Goal: Task Accomplishment & Management: Manage account settings

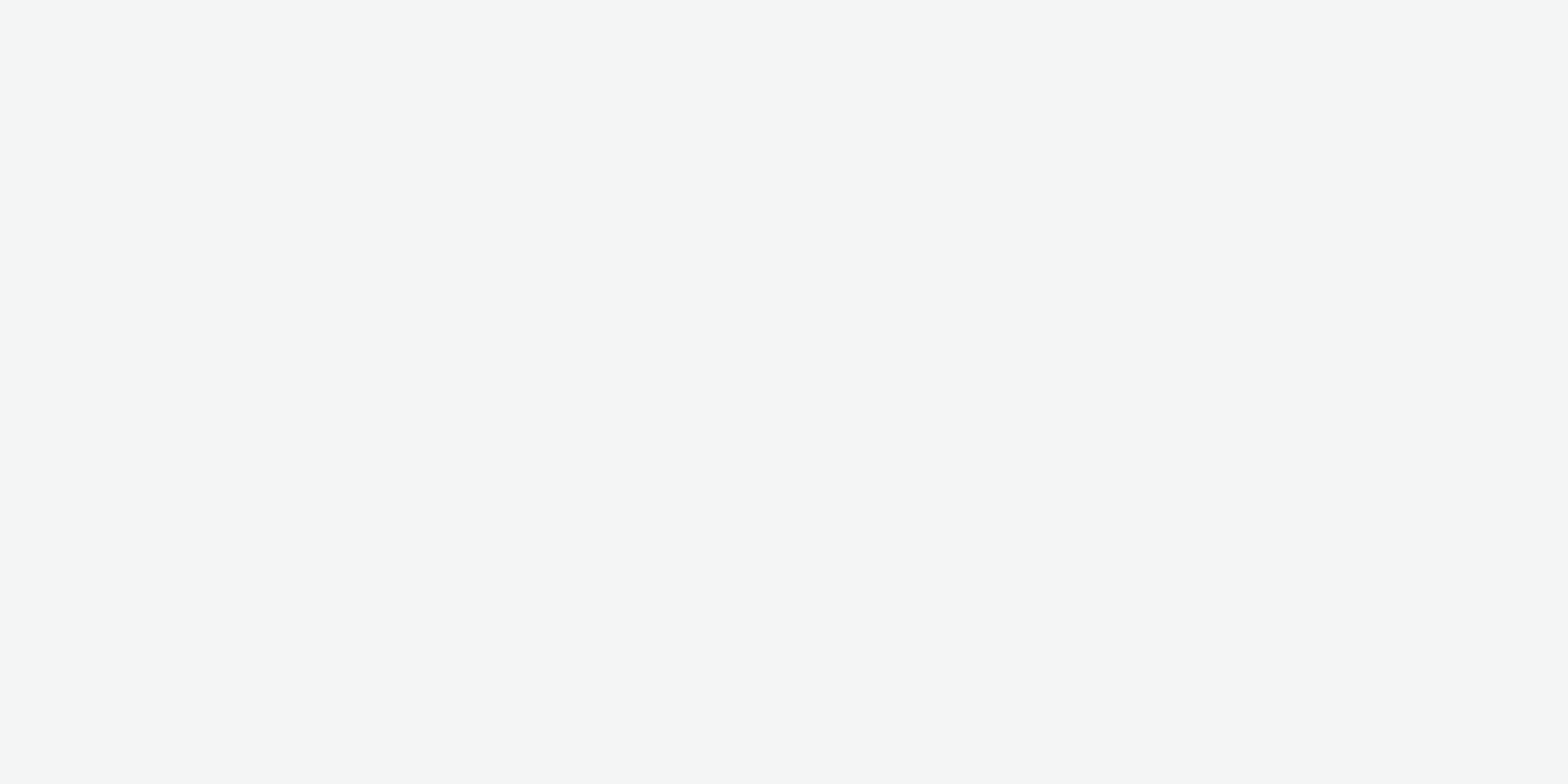
select select "2fc77e36-bb93-4aa3-9dff-dcb08e02eac6"
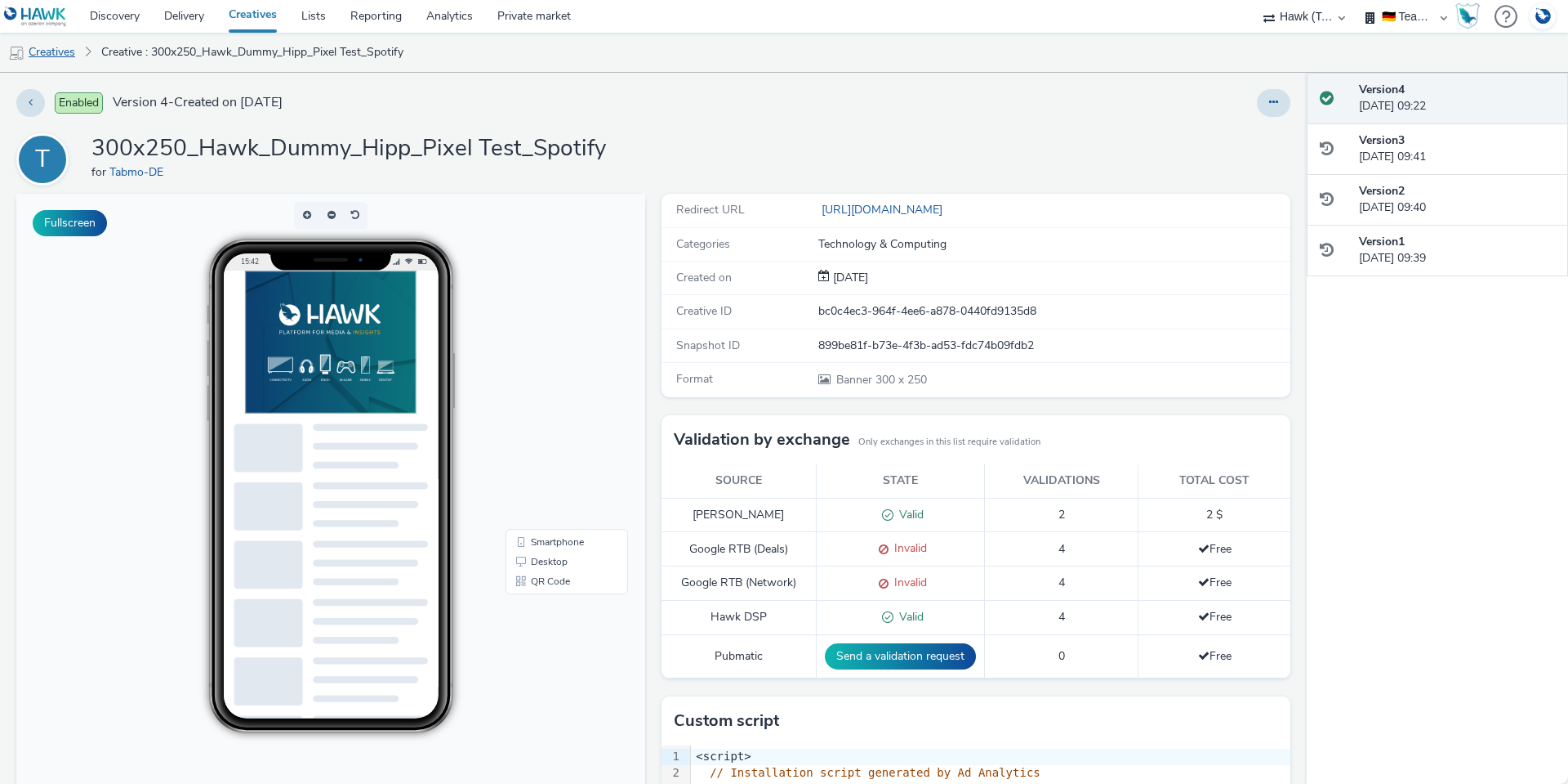
click at [60, 55] on link "Creatives" at bounding box center [42, 52] width 84 height 39
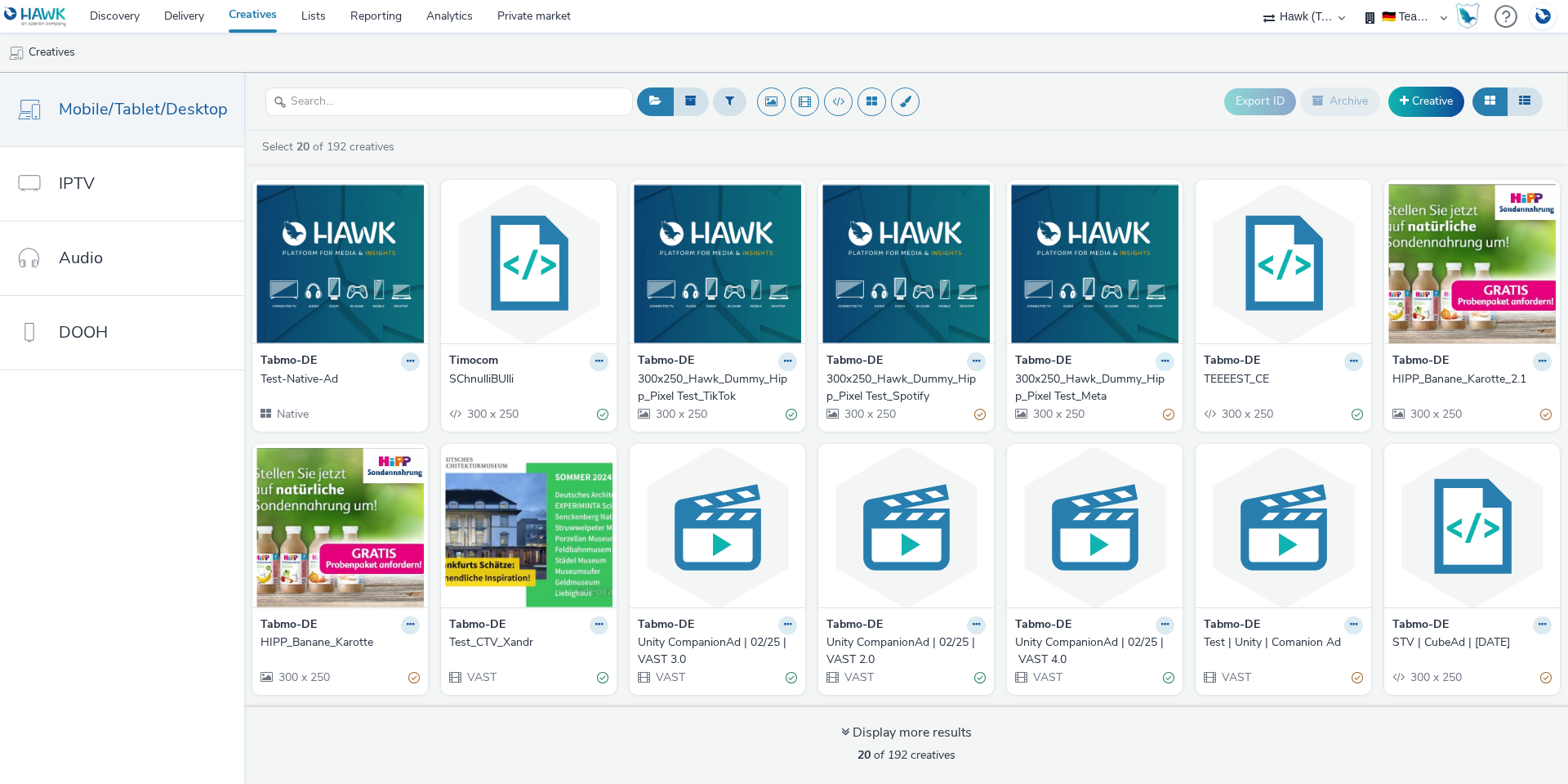
click at [414, 362] on icon at bounding box center [410, 361] width 7 height 10
click at [1127, 419] on link "Duplicate" at bounding box center [1113, 422] width 123 height 33
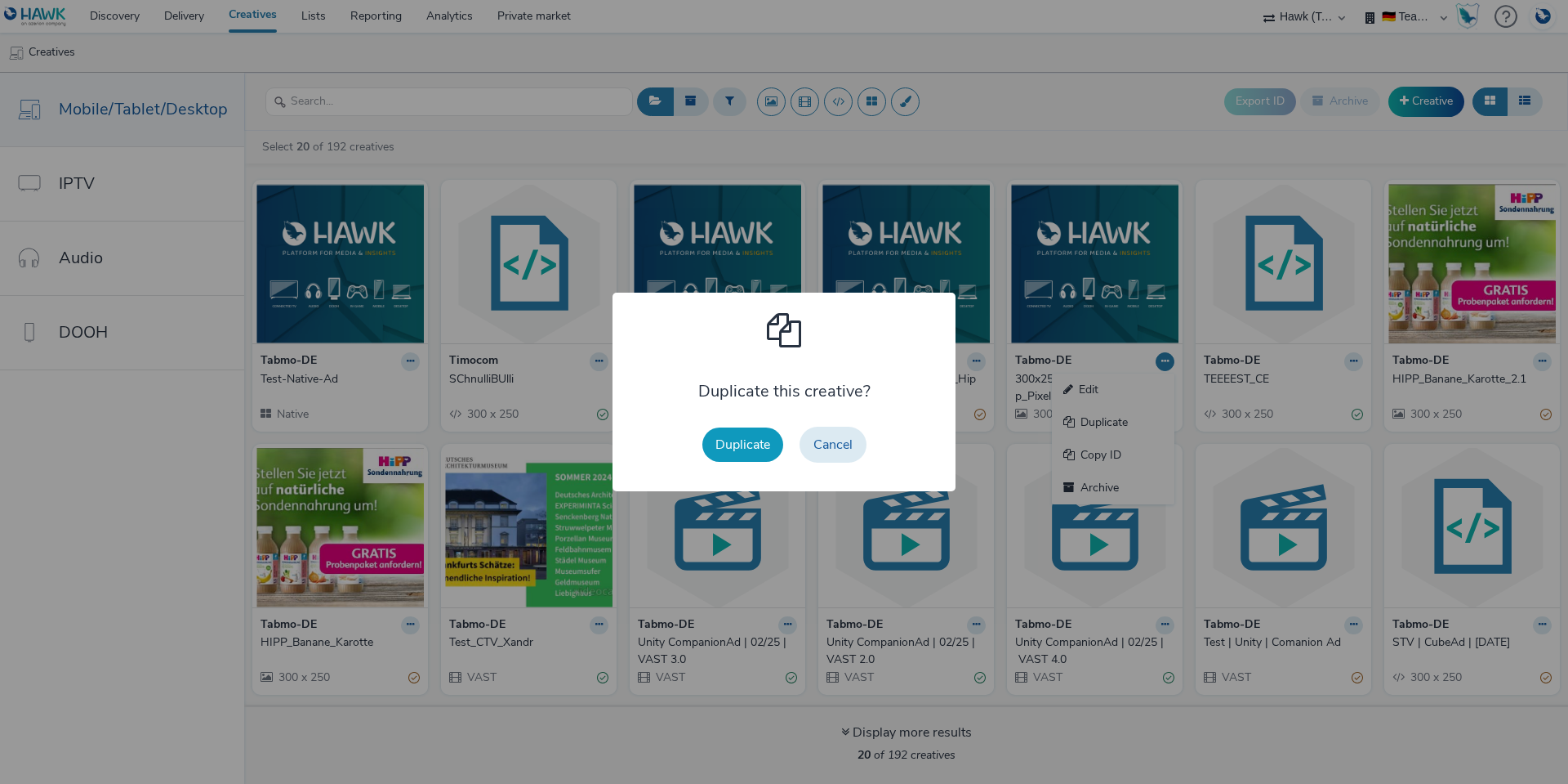
click at [759, 450] on button "Duplicate" at bounding box center [743, 444] width 81 height 34
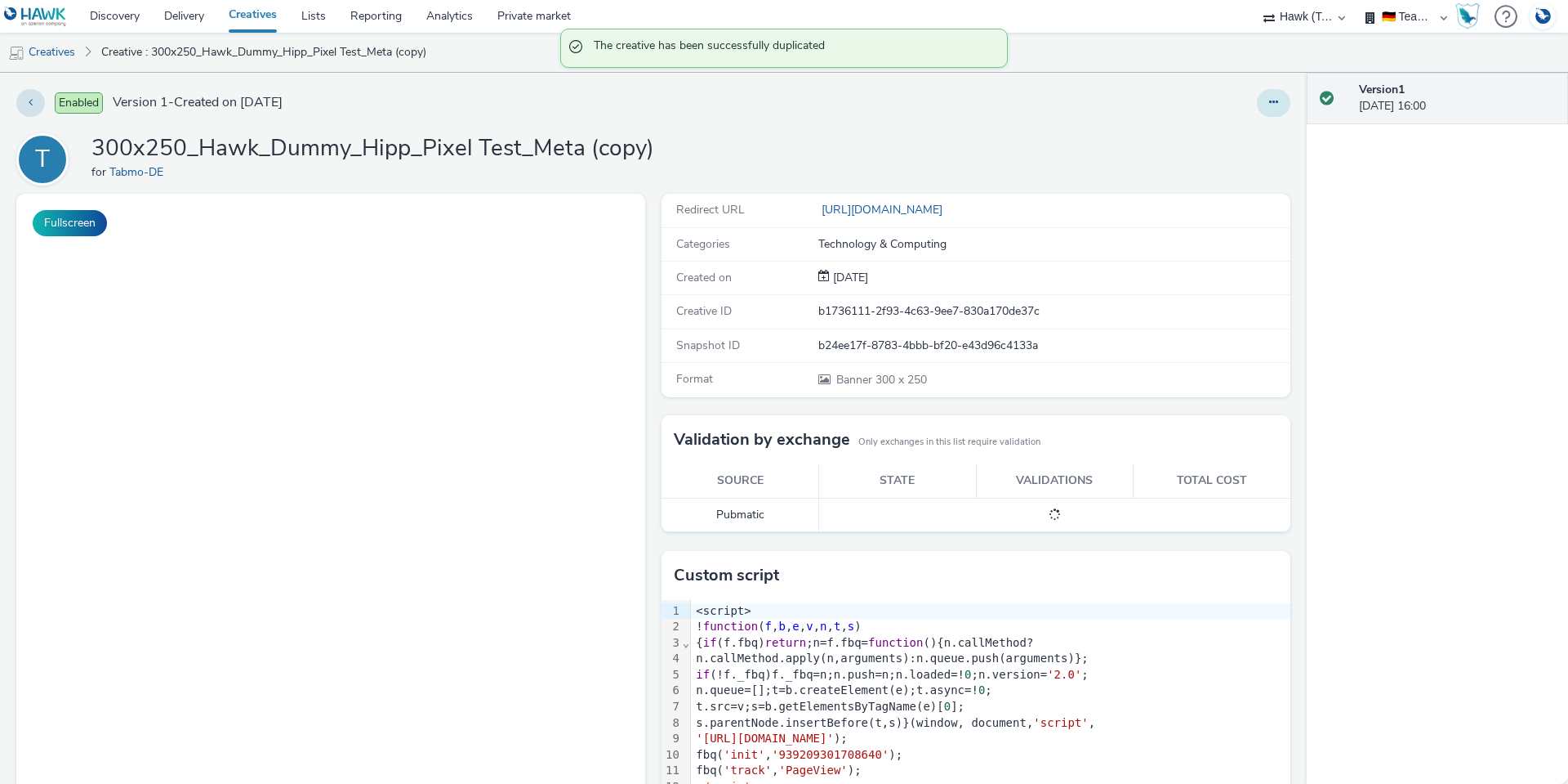
click at [1257, 105] on button at bounding box center [1274, 103] width 33 height 28
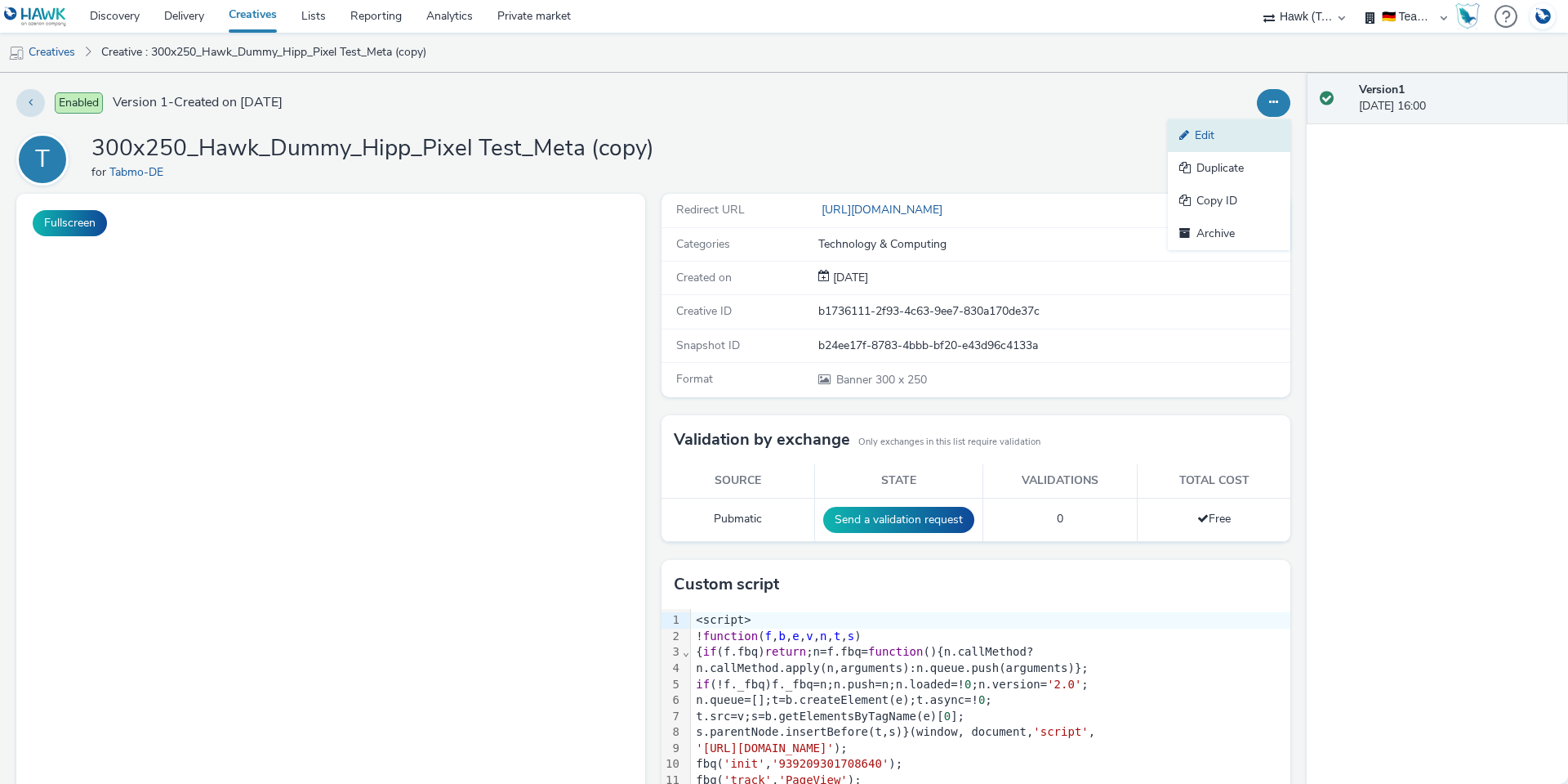
click at [1239, 138] on link "Edit" at bounding box center [1228, 136] width 123 height 33
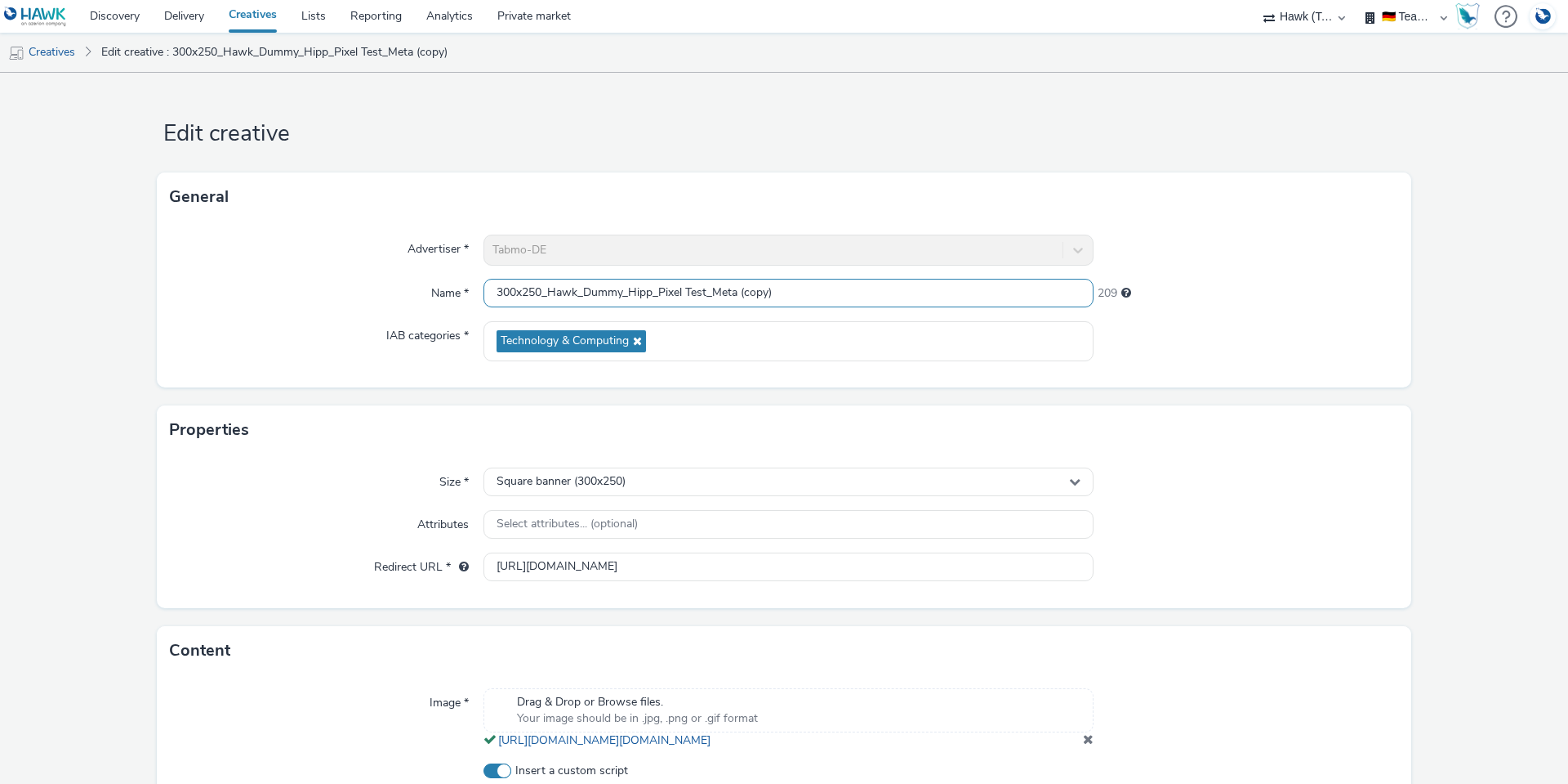
drag, startPoint x: 784, startPoint y: 294, endPoint x: 735, endPoint y: 300, distance: 49.4
click at [735, 300] on input "300x250_Hawk_Dummy_Hipp_Pixel Test_Meta (copy)" at bounding box center [788, 293] width 610 height 29
drag, startPoint x: 652, startPoint y: 292, endPoint x: 630, endPoint y: 294, distance: 22.1
click at [630, 294] on input "300x250_Hawk_Dummy_Hipp_Pixel Test_Meta" at bounding box center [788, 293] width 610 height 29
type input "300x250_Hawk_Dummy_Talcid_Pixel Test_Meta"
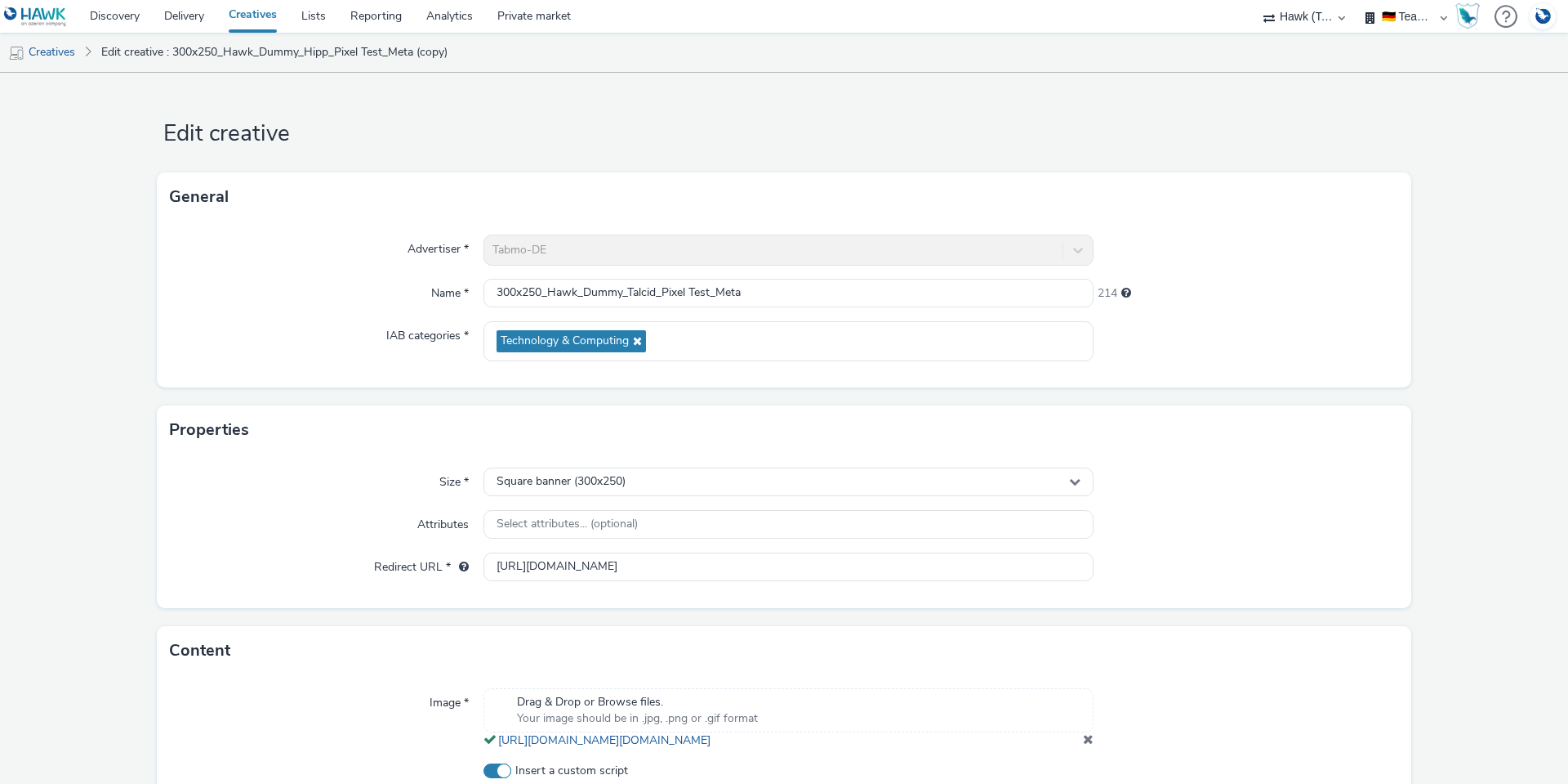
click at [302, 280] on div "Name *" at bounding box center [326, 294] width 313 height 30
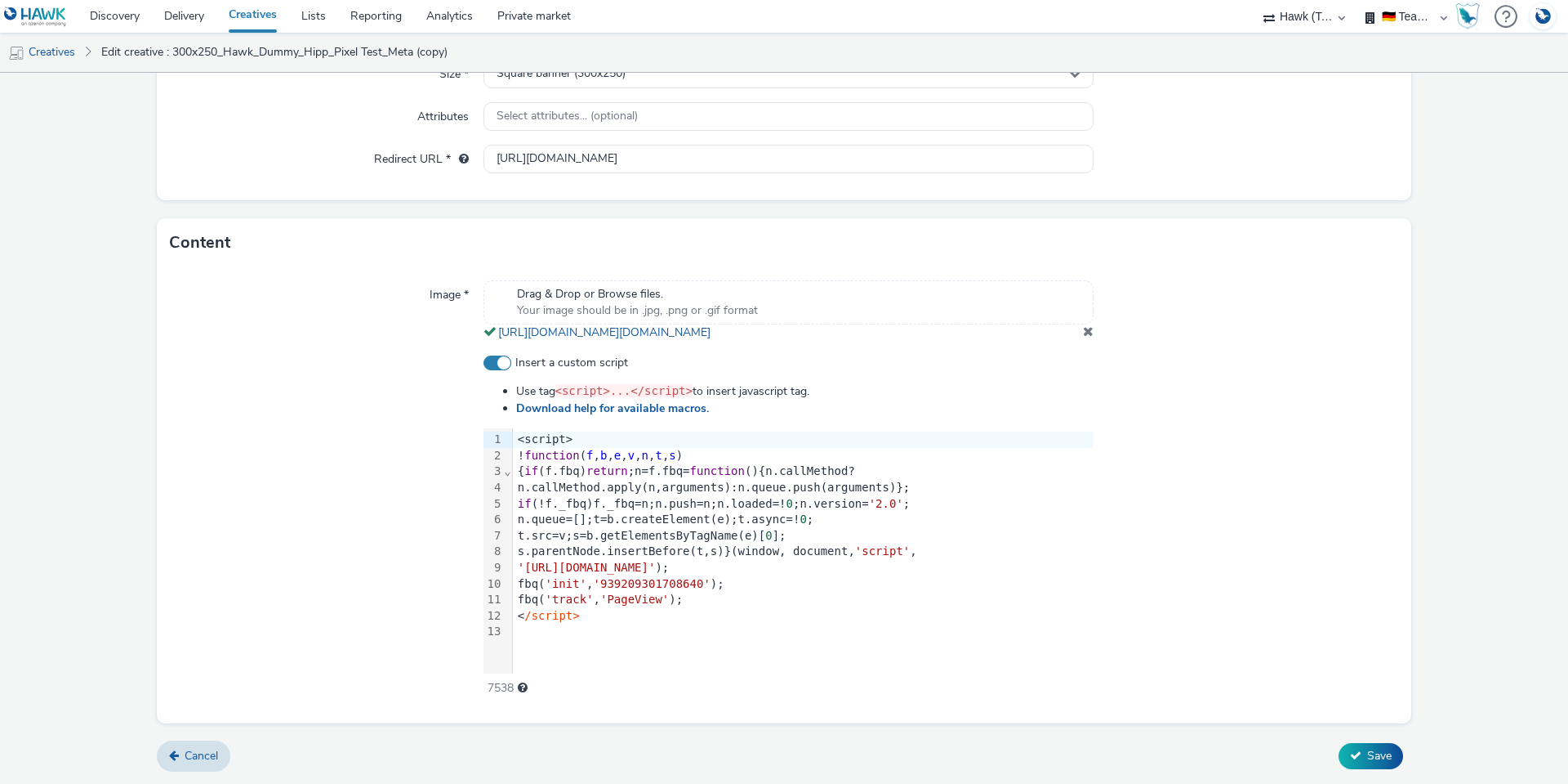
scroll to position [423, 0]
click at [627, 631] on div at bounding box center [803, 632] width 581 height 17
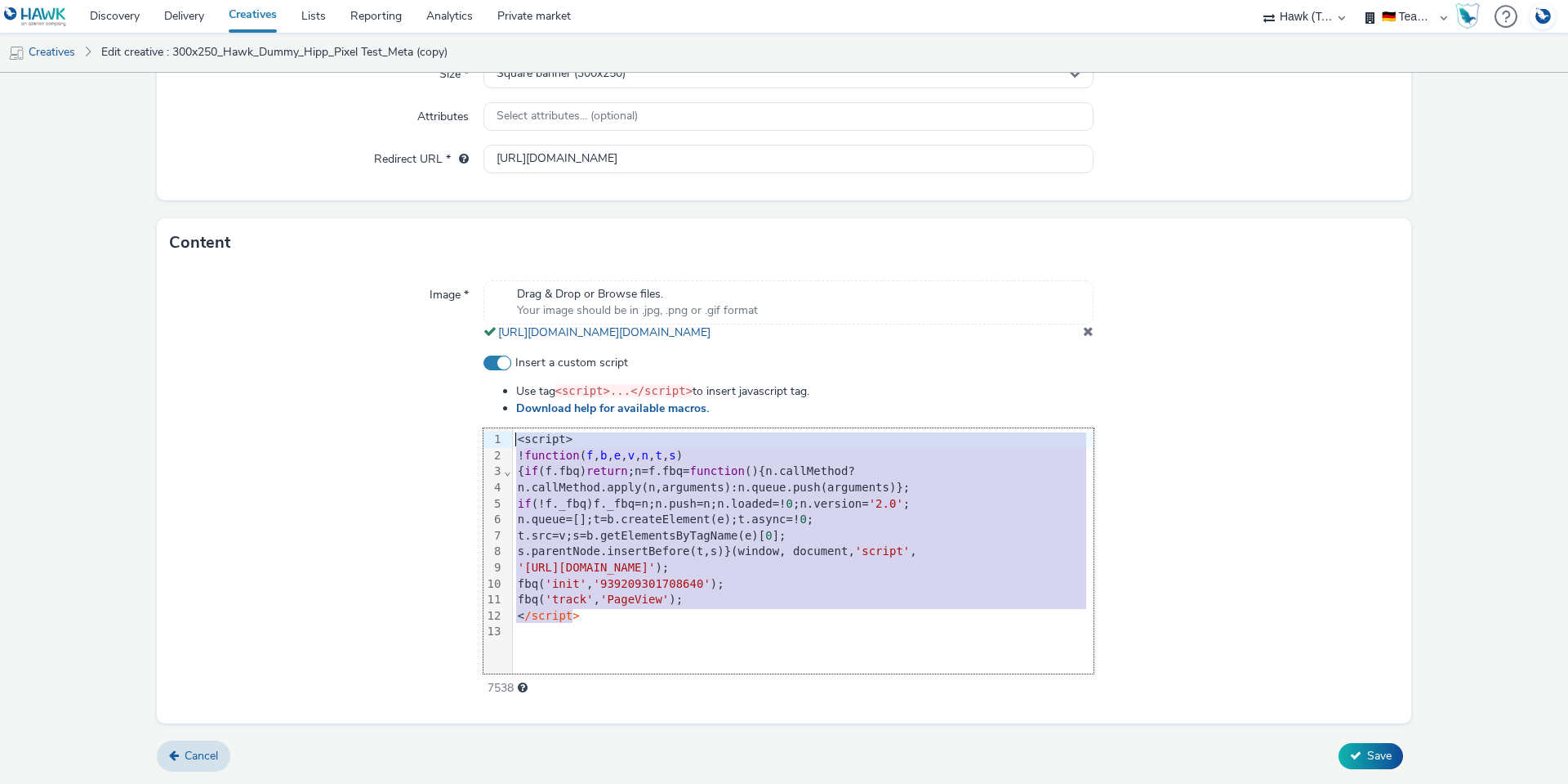
drag, startPoint x: 621, startPoint y: 622, endPoint x: 451, endPoint y: 430, distance: 256.4
click at [451, 430] on div "Insert a custom script Use tag <script>...</script> to insert javascript tag. D…" at bounding box center [784, 525] width 1228 height 342
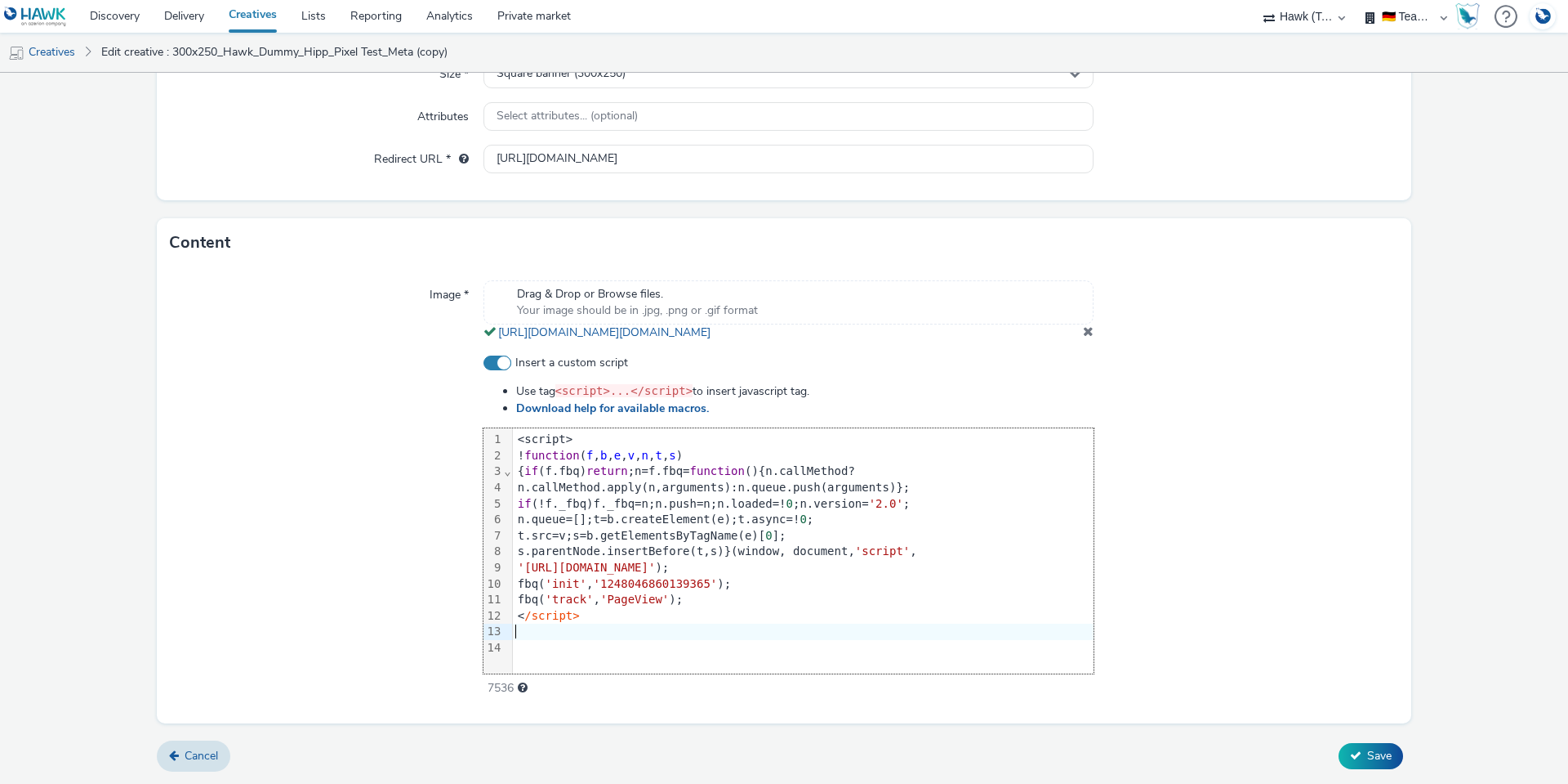
click at [1272, 483] on div at bounding box center [1246, 525] width 306 height 342
click at [1376, 765] on button "Save" at bounding box center [1370, 756] width 64 height 26
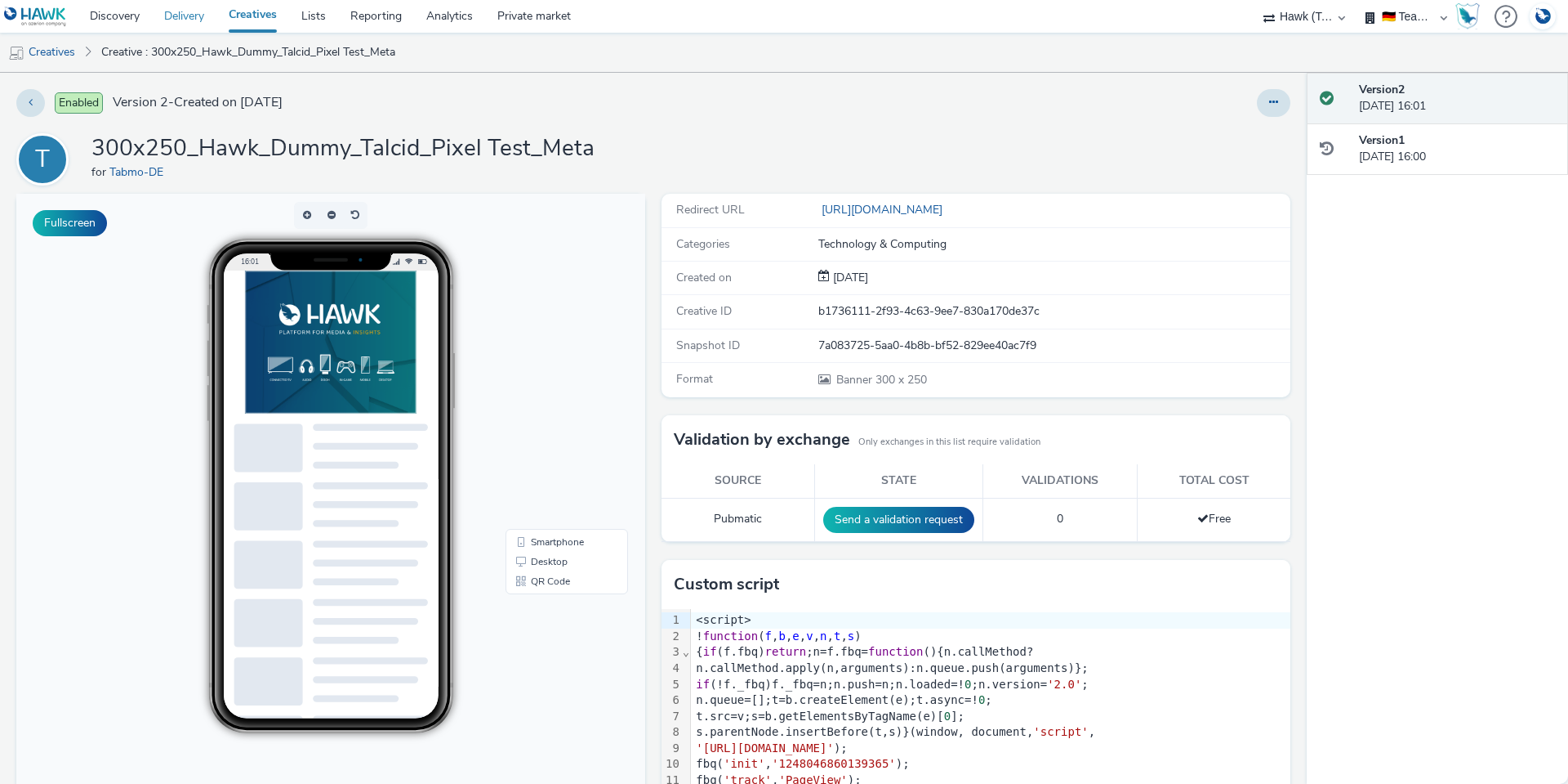
click at [183, 13] on link "Delivery" at bounding box center [184, 17] width 64 height 33
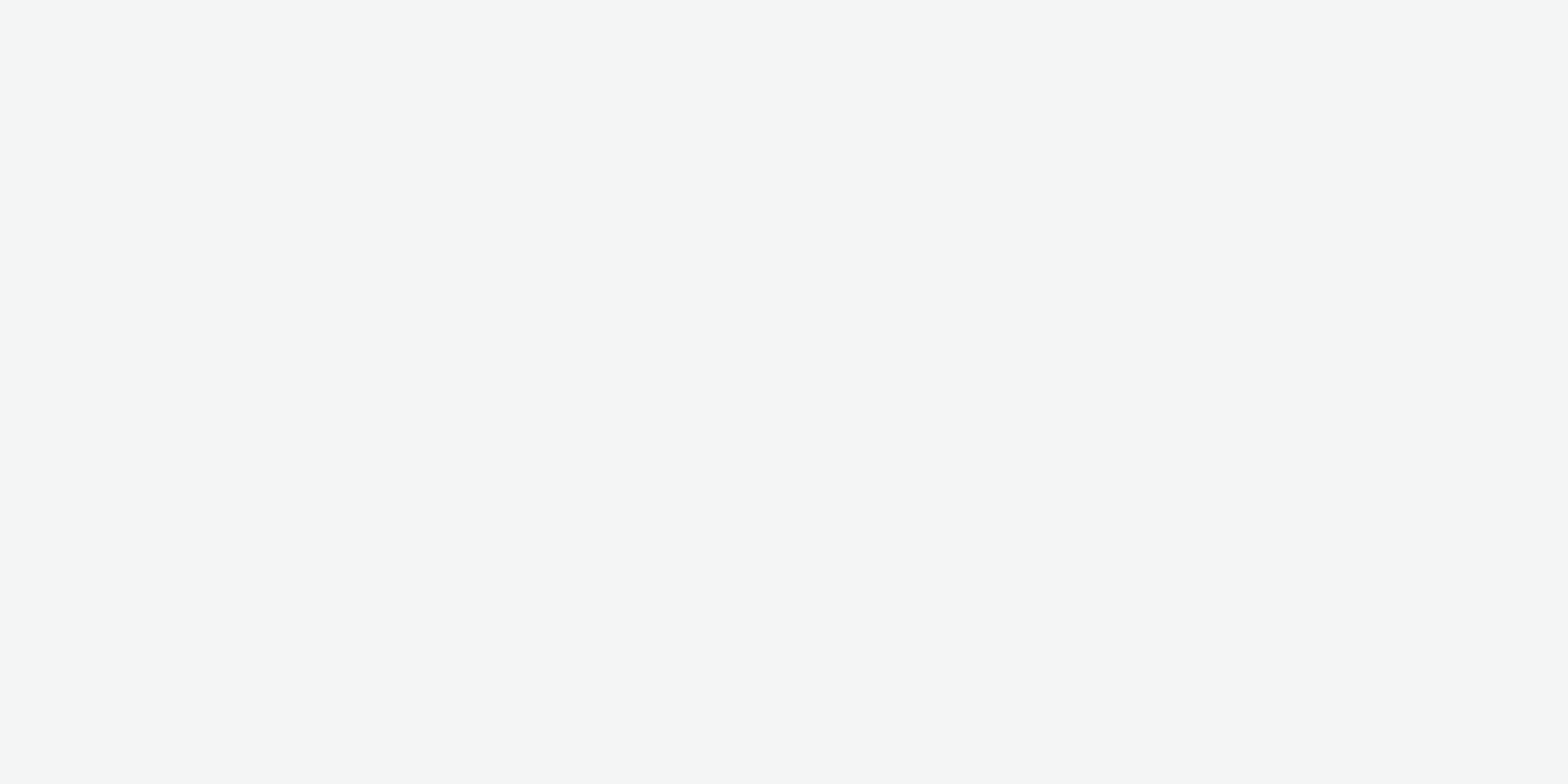
select select "2fc77e36-bb93-4aa3-9dff-dcb08e02eac6"
